Goal: Check status: Check status

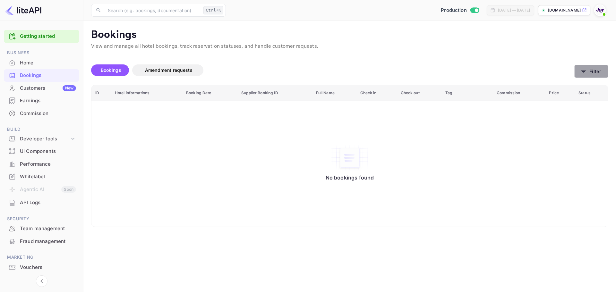
click at [600, 72] on button "Filter" at bounding box center [591, 71] width 34 height 13
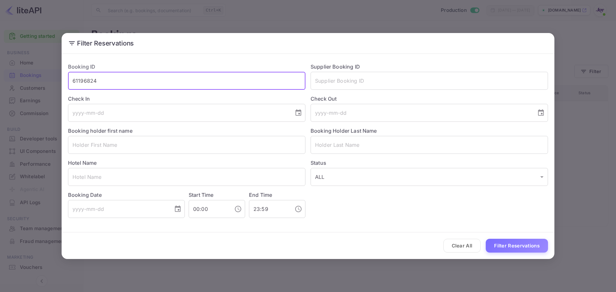
click at [213, 78] on input "61196824" at bounding box center [186, 81] width 237 height 18
paste input "975740"
type input "6975740"
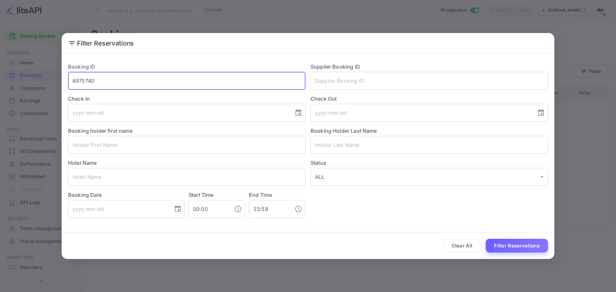
click at [519, 245] on button "Filter Reservations" at bounding box center [516, 246] width 62 height 14
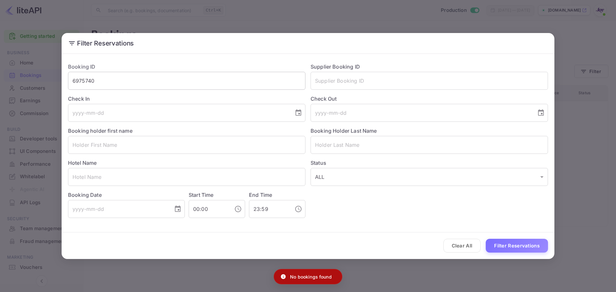
click at [154, 85] on input "6975740" at bounding box center [186, 81] width 237 height 18
click at [389, 81] on input "text" at bounding box center [428, 81] width 237 height 18
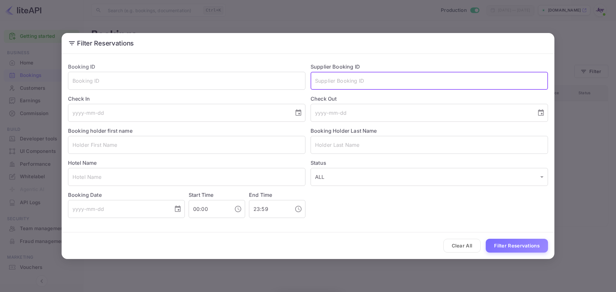
paste input "6975740"
type input "6975740"
click at [535, 249] on button "Filter Reservations" at bounding box center [516, 246] width 62 height 14
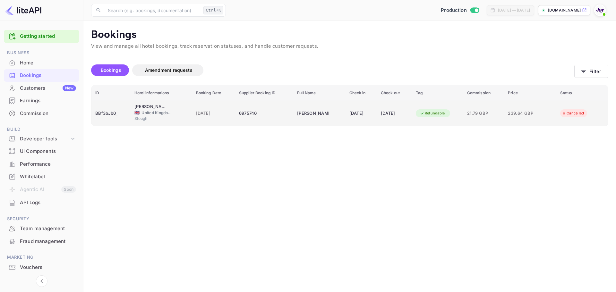
click at [241, 110] on div "6975740" at bounding box center [264, 113] width 50 height 10
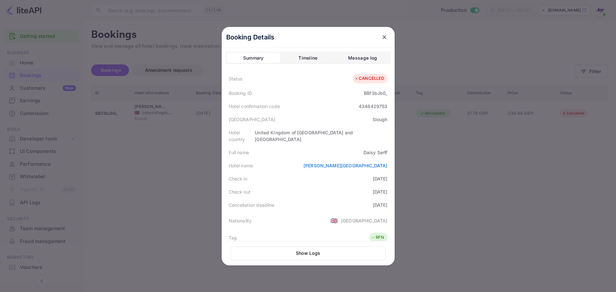
click at [375, 108] on div "4348429753" at bounding box center [372, 106] width 29 height 7
copy div "4348429753"
click at [383, 149] on div "[PERSON_NAME]" at bounding box center [375, 152] width 24 height 7
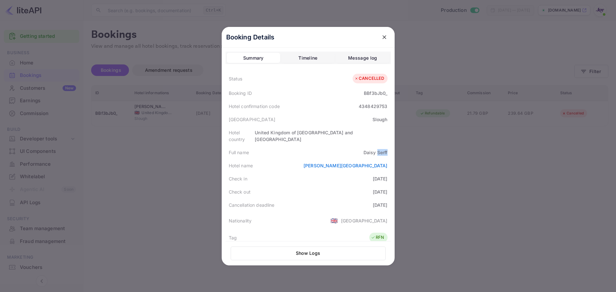
click at [383, 149] on div "[PERSON_NAME]" at bounding box center [375, 152] width 24 height 7
copy div "Serff"
